Goal: Task Accomplishment & Management: Manage account settings

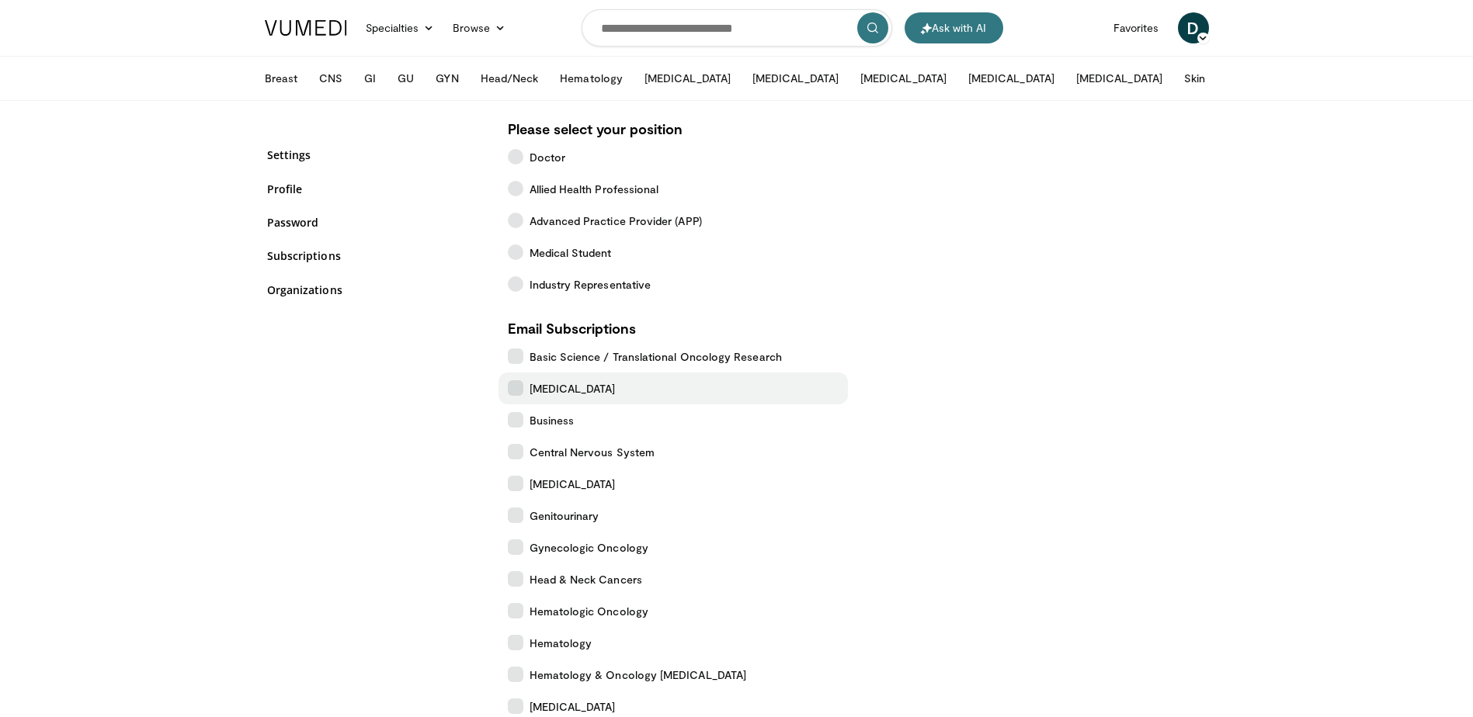
click at [516, 387] on icon at bounding box center [516, 388] width 16 height 16
click at [517, 516] on icon at bounding box center [516, 516] width 16 height 16
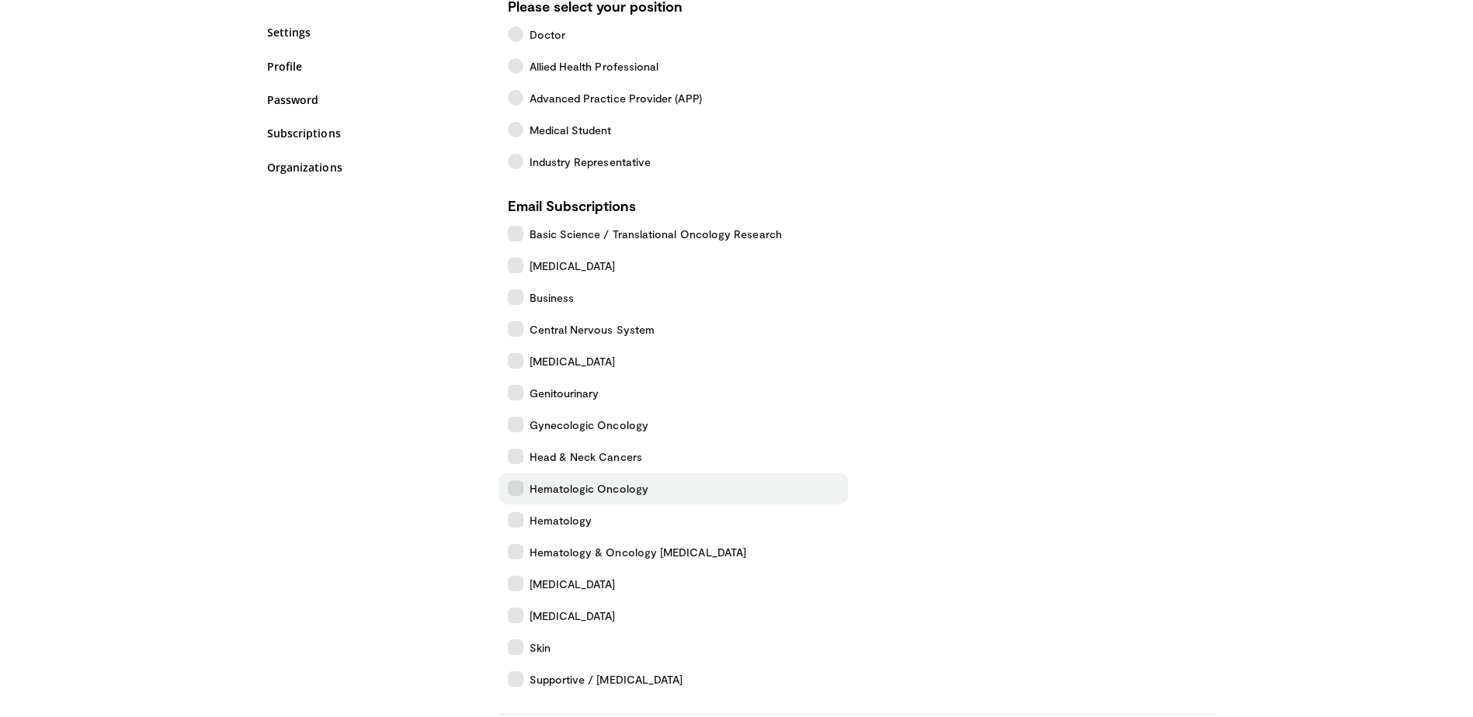
scroll to position [155, 0]
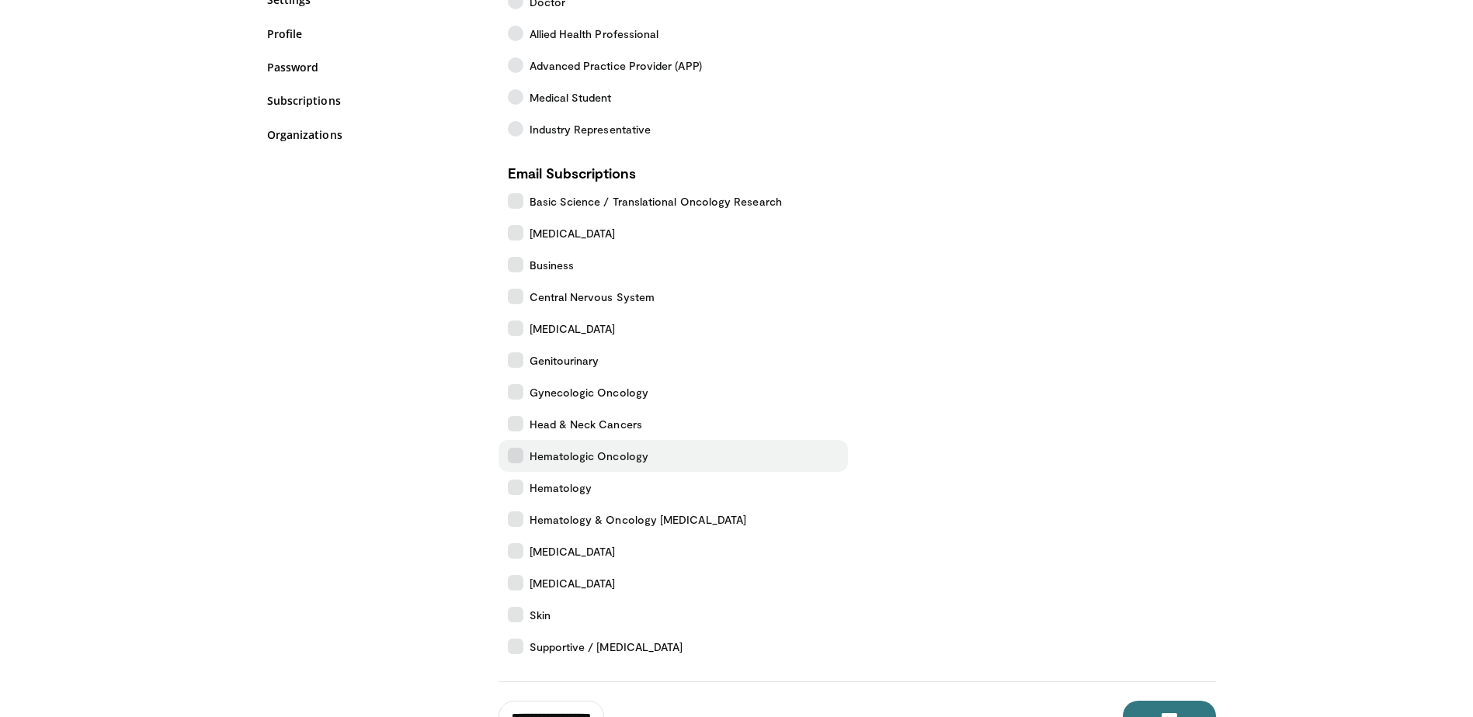
click at [518, 453] on icon at bounding box center [516, 456] width 16 height 16
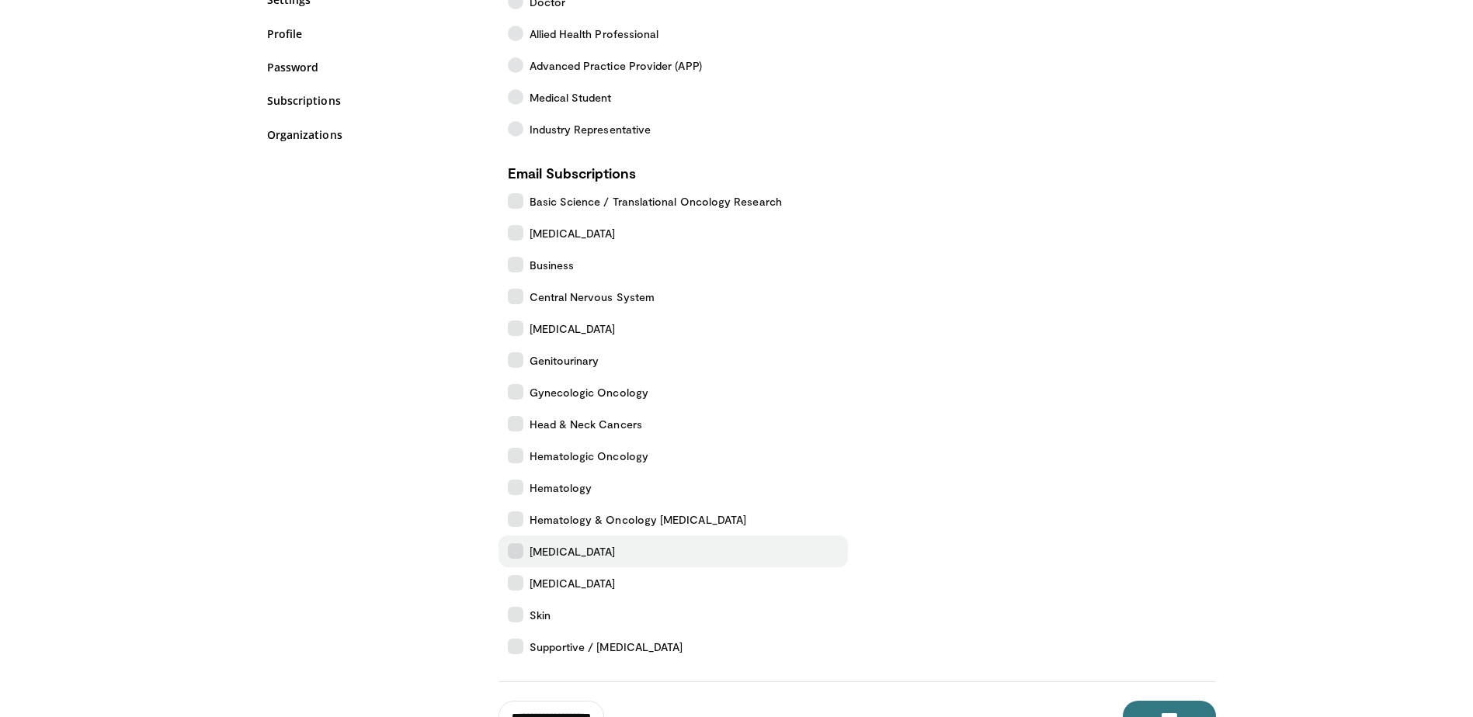
click at [516, 554] on icon at bounding box center [516, 552] width 16 height 16
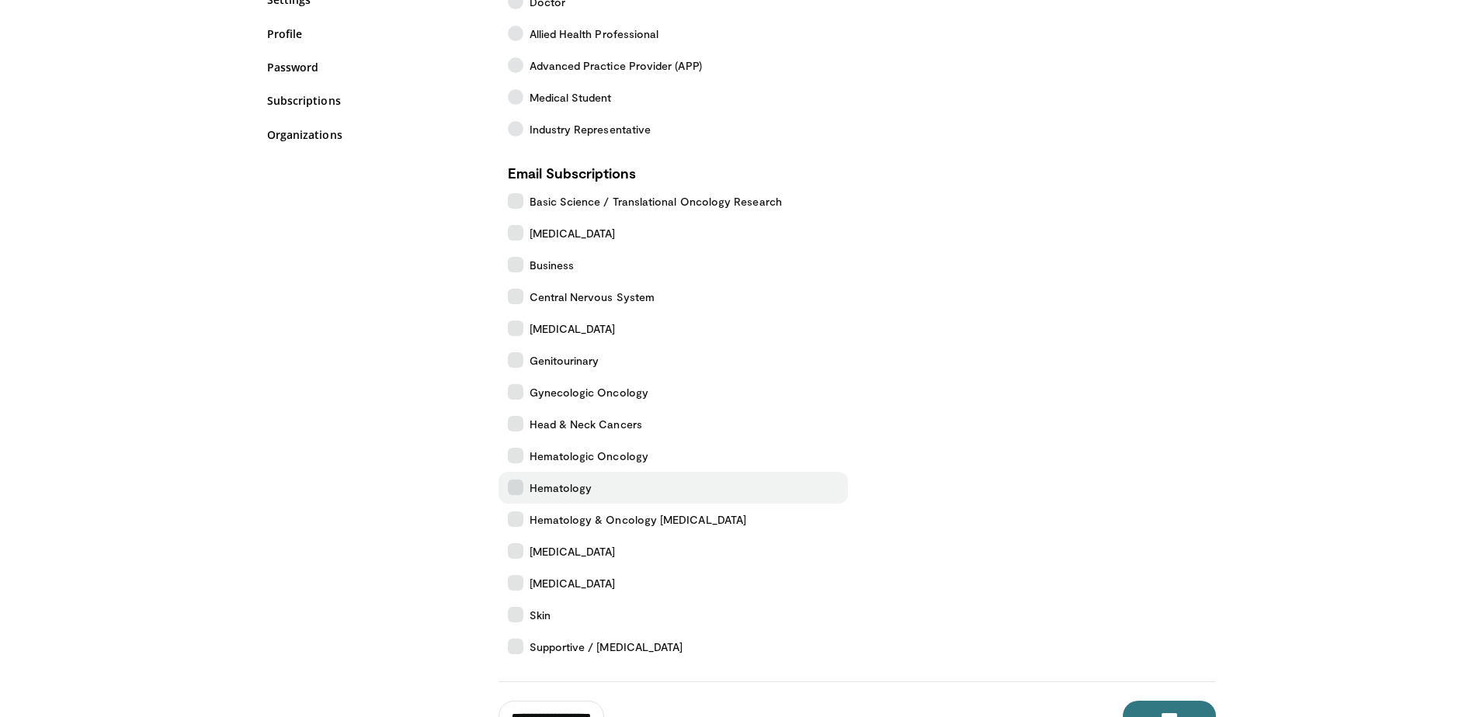
scroll to position [233, 0]
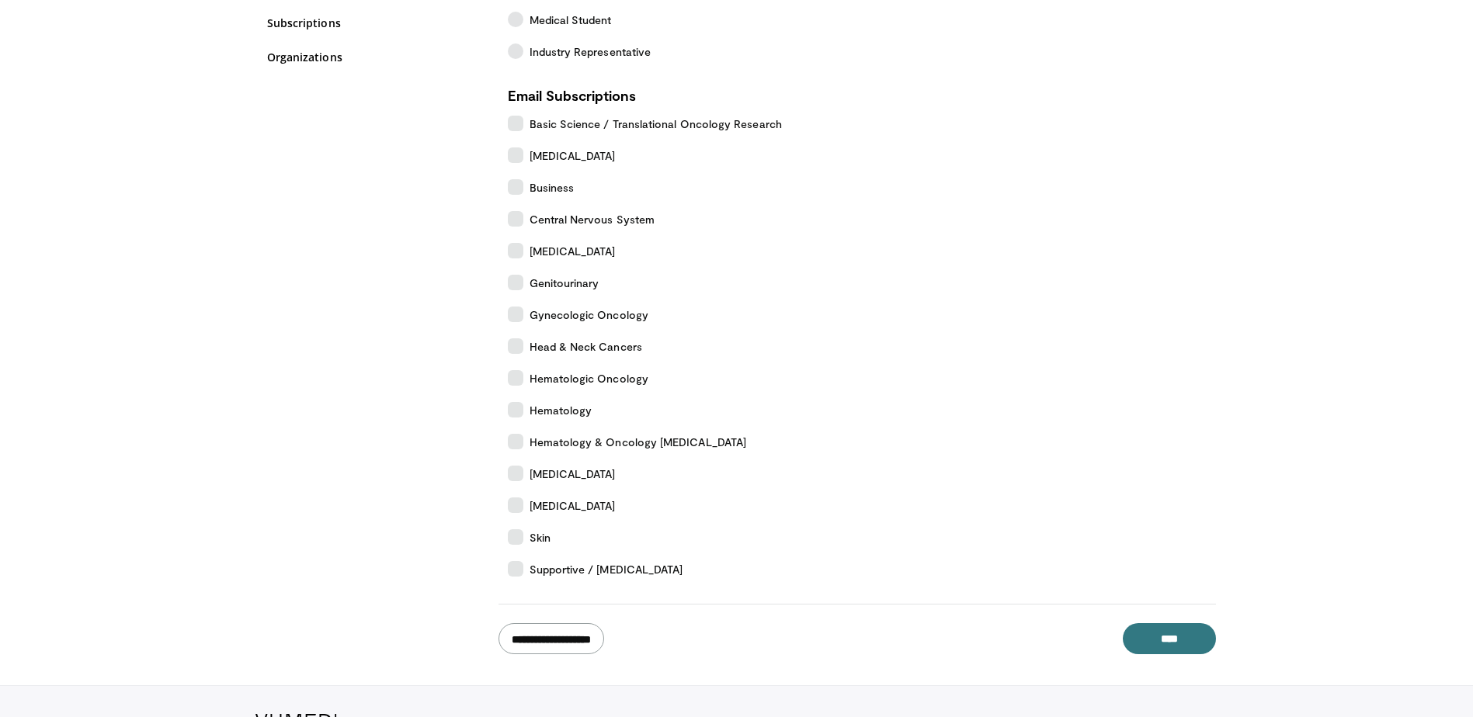
click at [587, 644] on input "**********" at bounding box center [551, 638] width 106 height 31
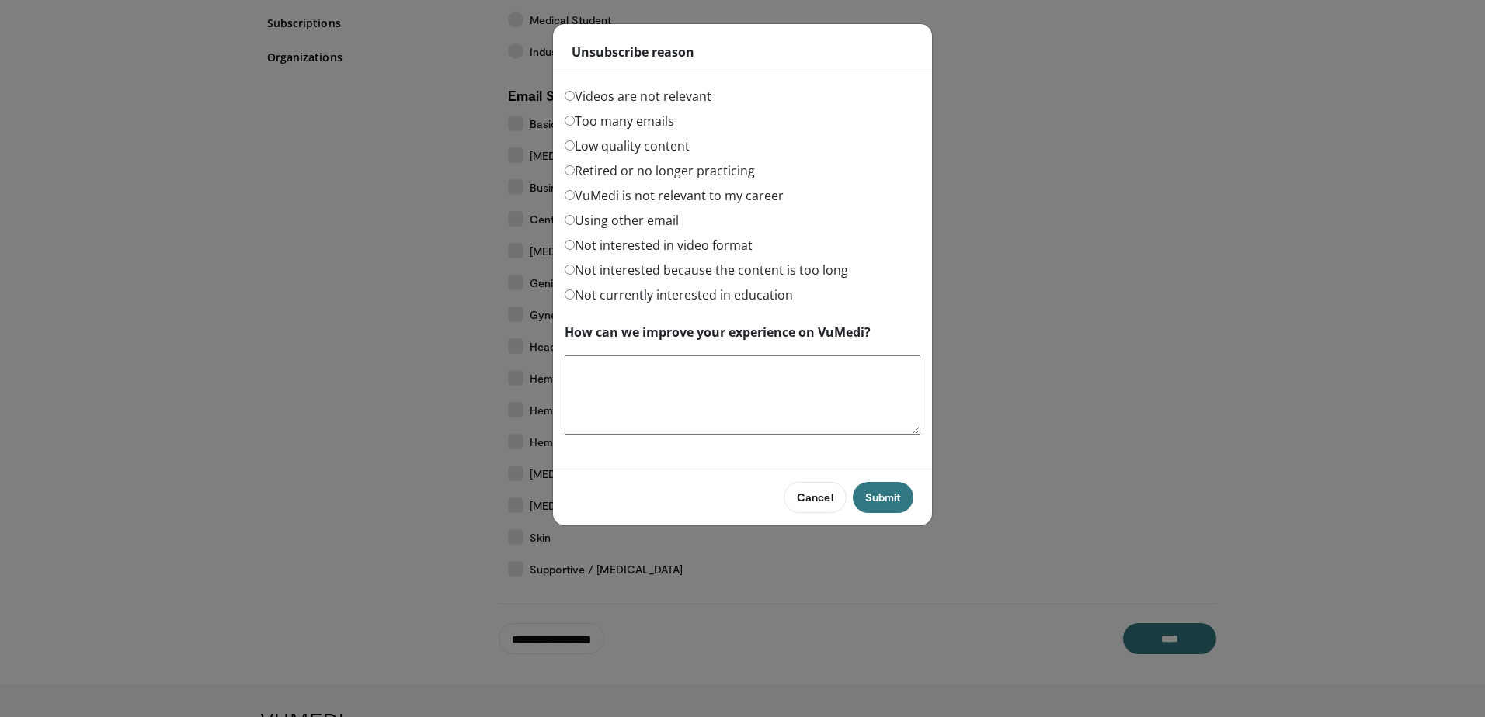
drag, startPoint x: 577, startPoint y: 122, endPoint x: 592, endPoint y: 124, distance: 14.9
click at [578, 123] on label "Too many emails" at bounding box center [618, 121] width 109 height 19
click at [893, 498] on button "Submit" at bounding box center [883, 497] width 61 height 31
